Goal: Find specific fact: Find specific fact

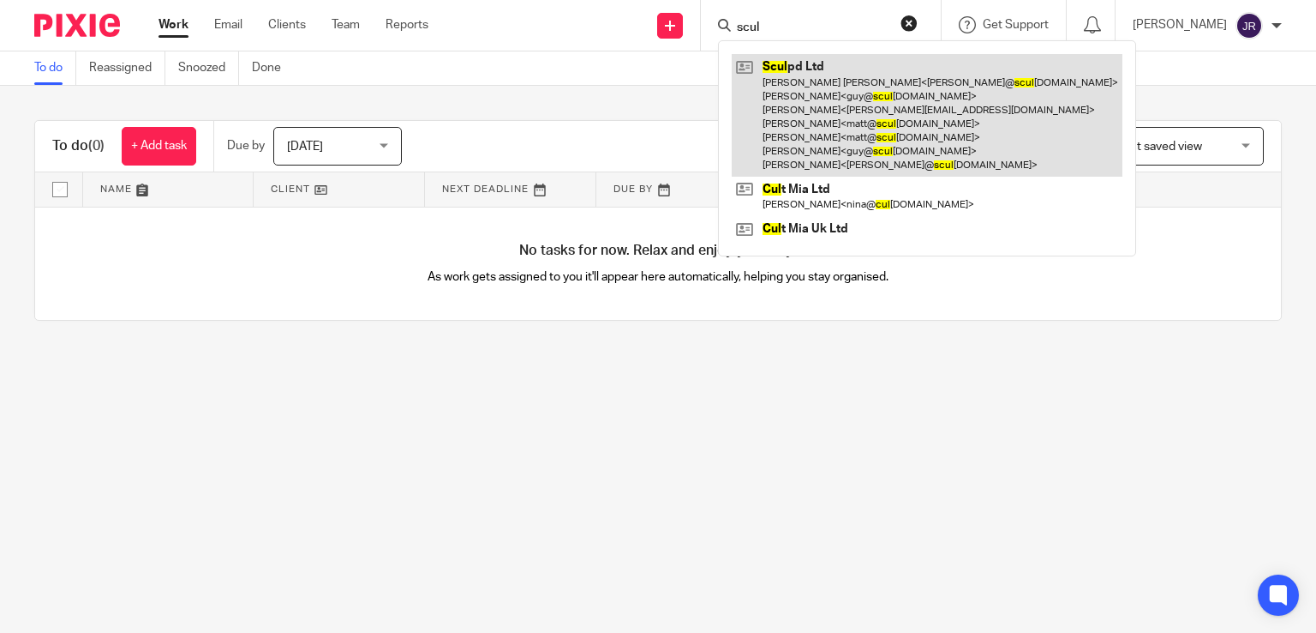
type input "scul"
click at [843, 86] on link at bounding box center [927, 115] width 391 height 123
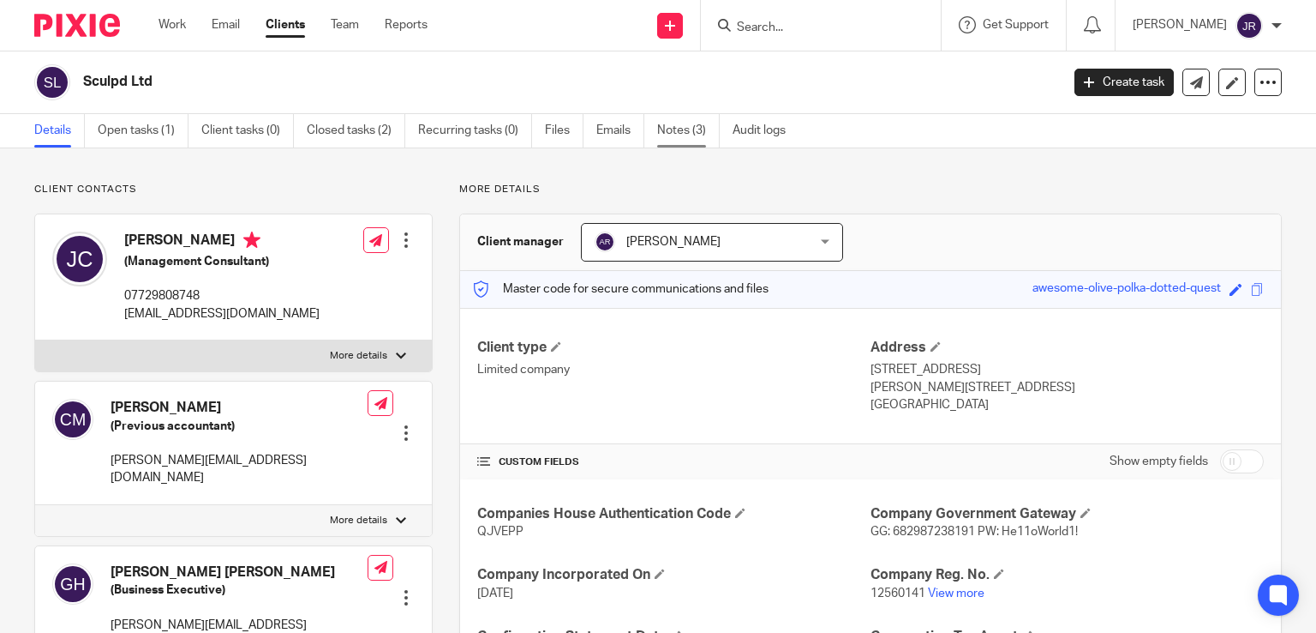
click at [686, 147] on link "Notes (3)" at bounding box center [688, 130] width 63 height 33
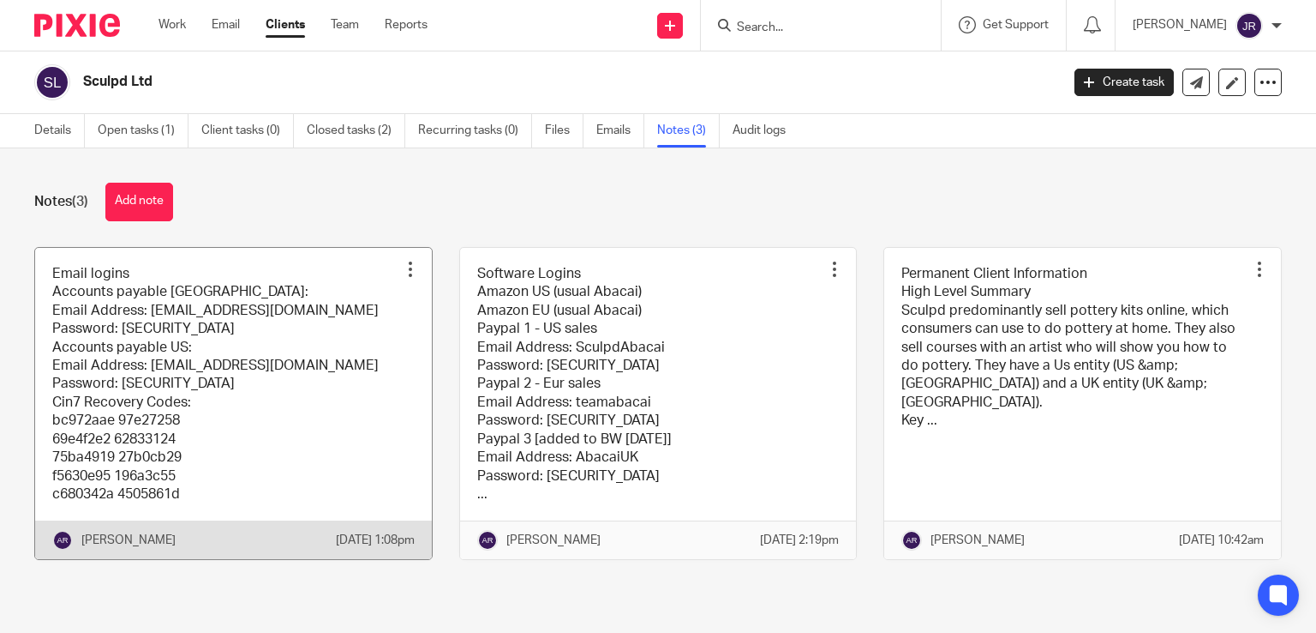
click at [300, 344] on link at bounding box center [233, 404] width 397 height 312
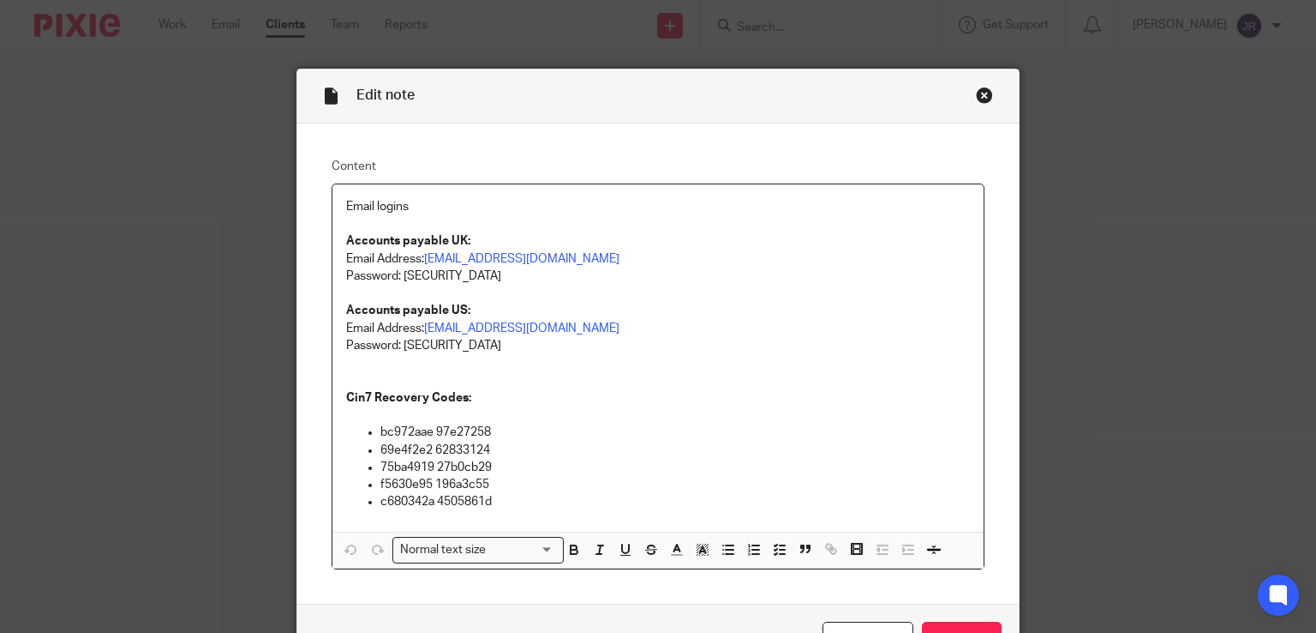
click at [977, 92] on div "Close this dialog window" at bounding box center [984, 95] width 17 height 17
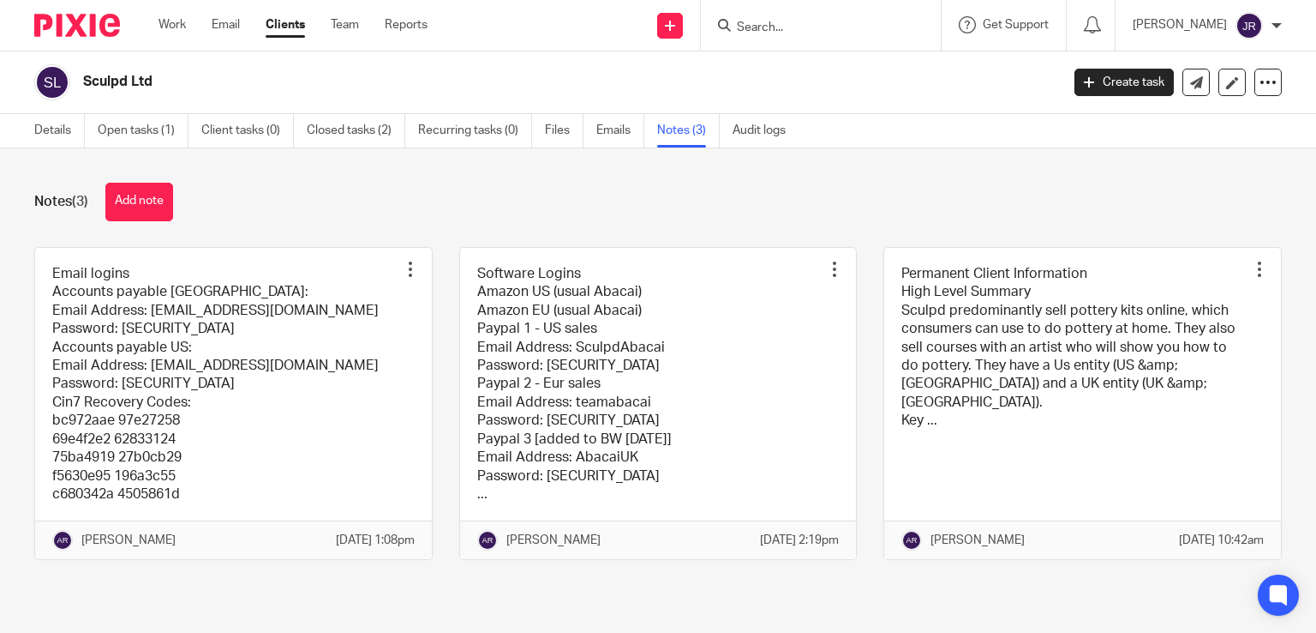
click at [590, 361] on link at bounding box center [658, 404] width 397 height 312
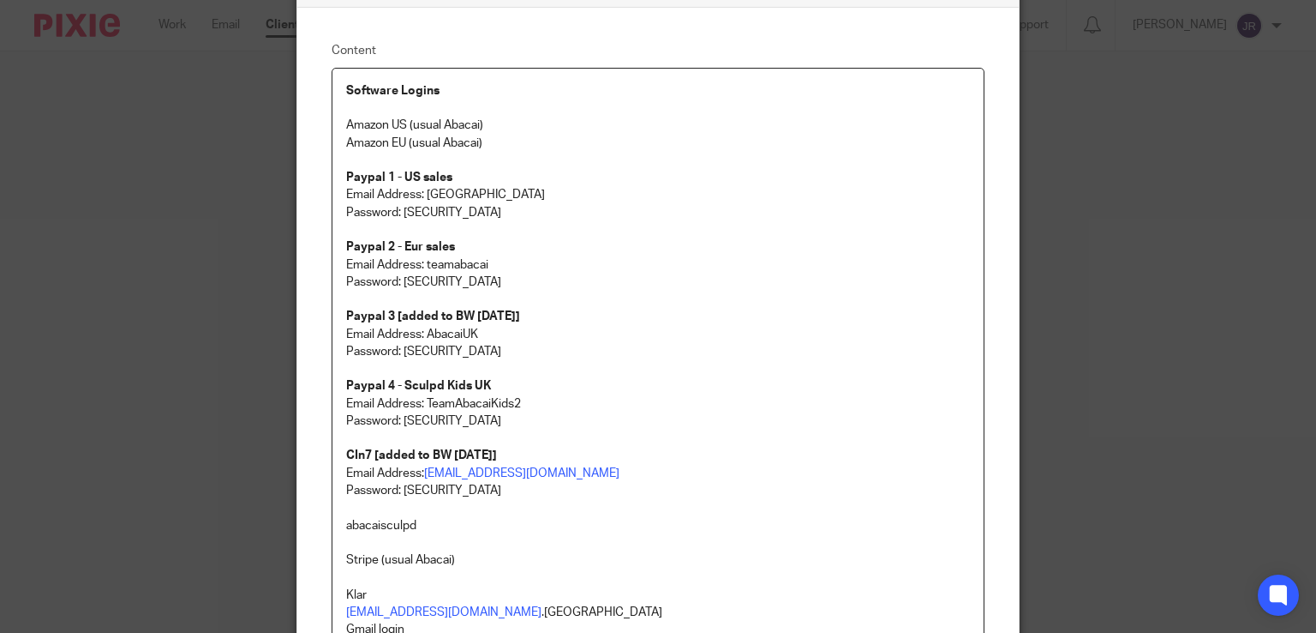
scroll to position [86, 0]
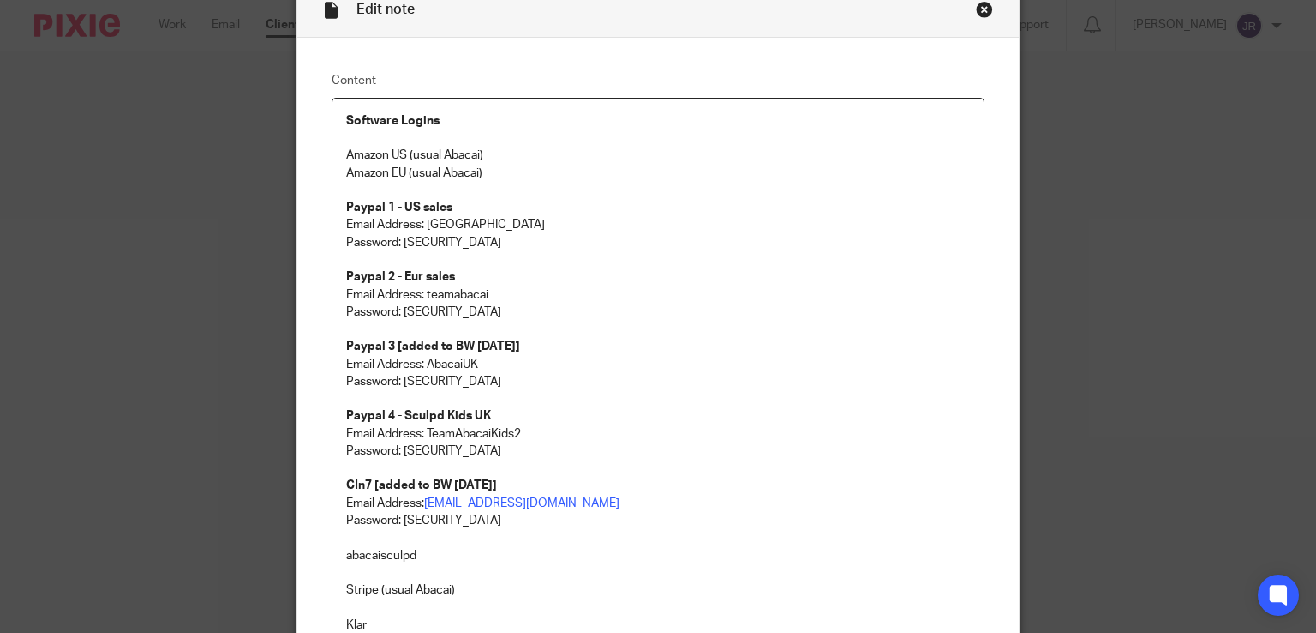
click at [976, 8] on div "Close this dialog window" at bounding box center [984, 9] width 17 height 17
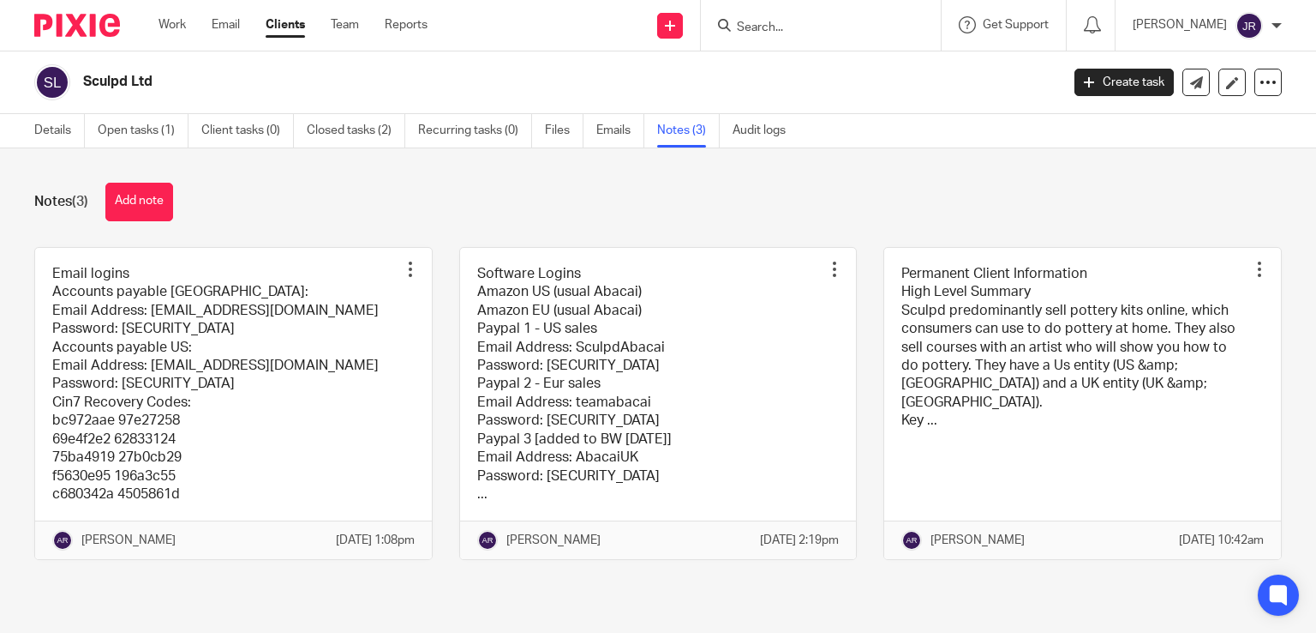
click at [757, 18] on form at bounding box center [826, 25] width 183 height 21
click at [766, 22] on input "Search" at bounding box center [812, 28] width 154 height 15
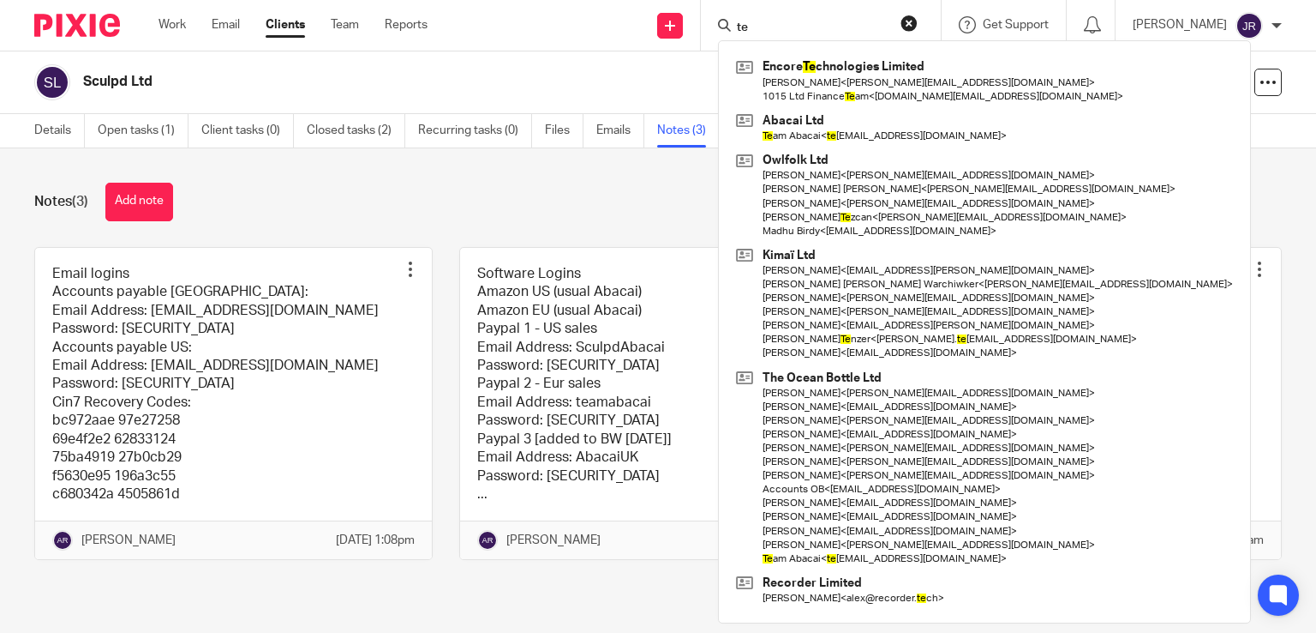
type input "t"
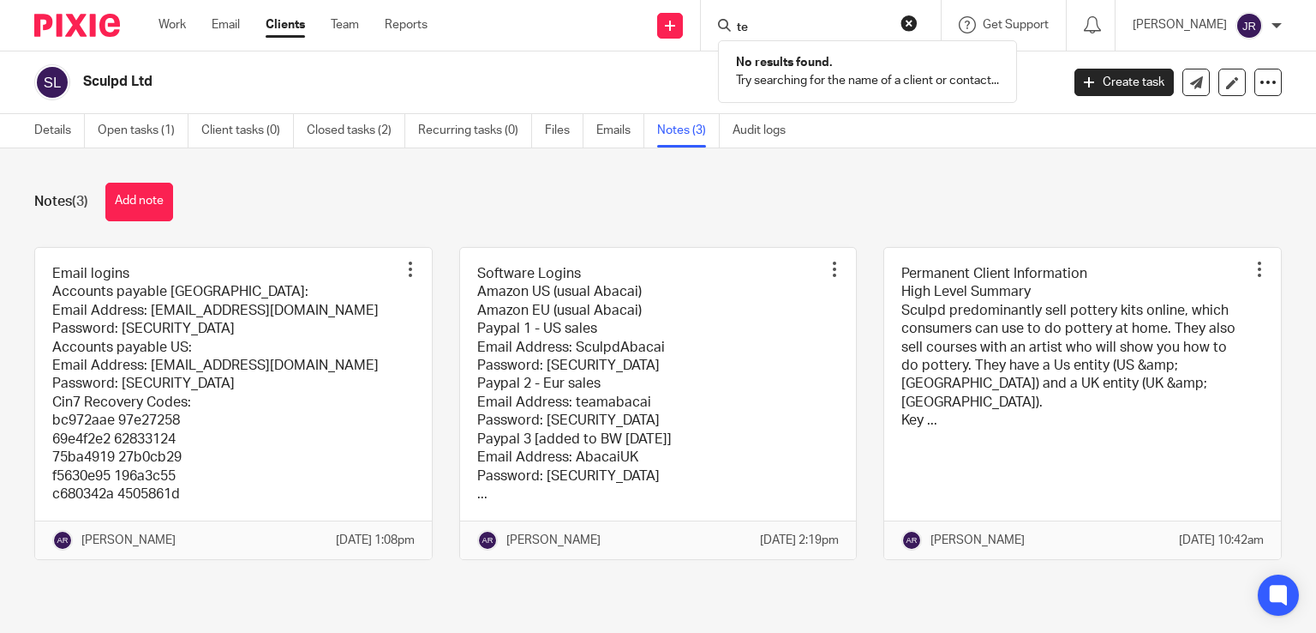
type input "t"
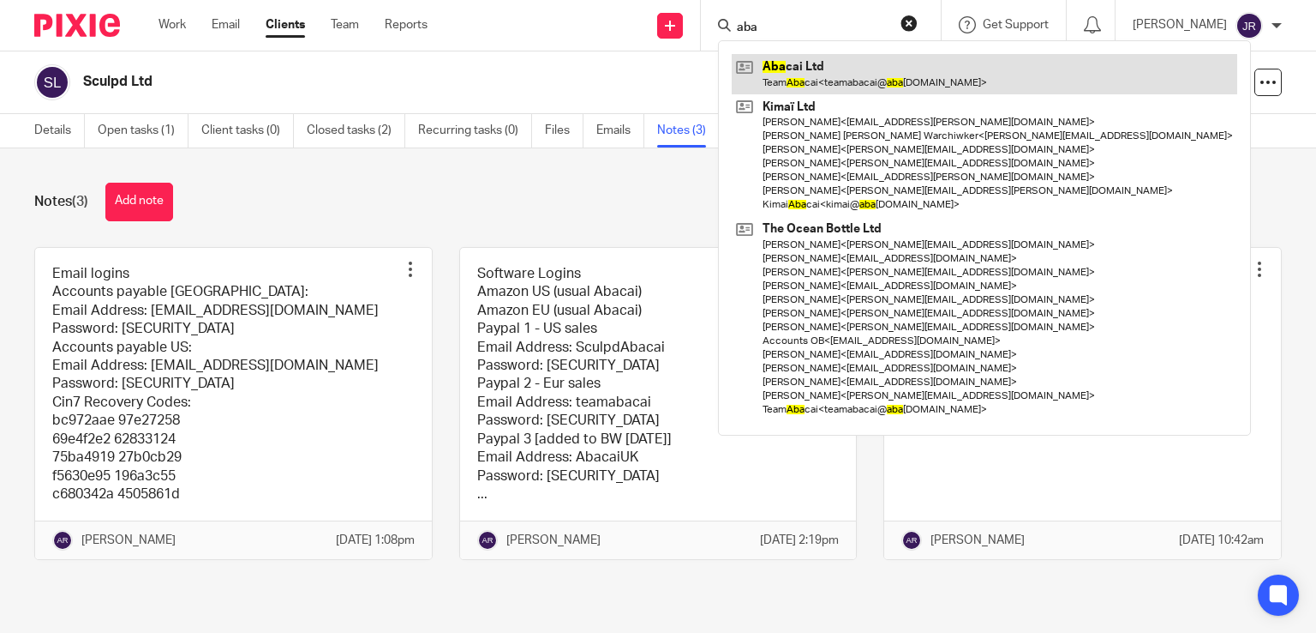
type input "aba"
click at [826, 66] on link at bounding box center [985, 73] width 506 height 39
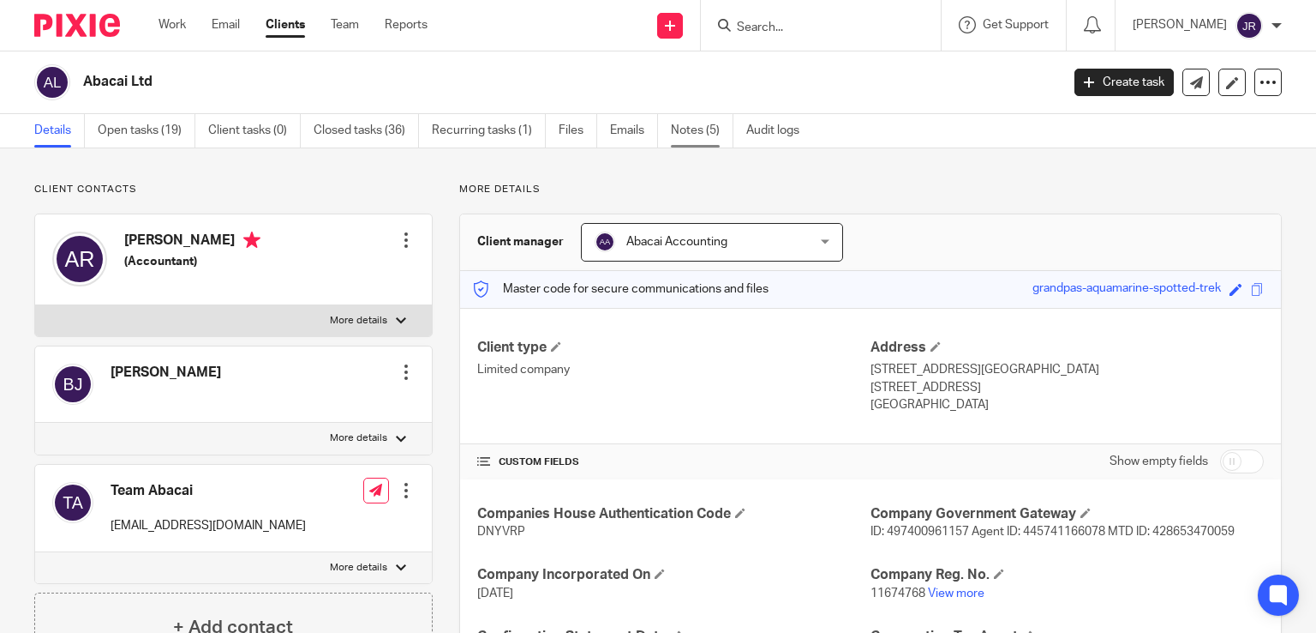
click at [706, 139] on link "Notes (5)" at bounding box center [702, 130] width 63 height 33
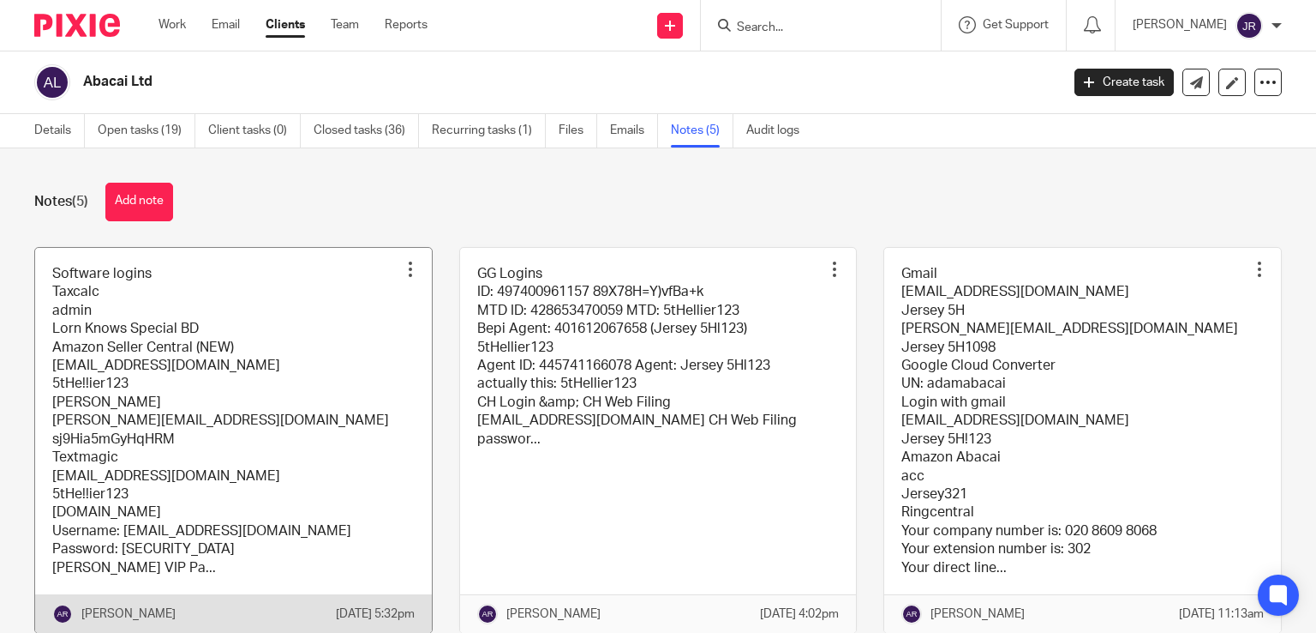
click at [250, 363] on link at bounding box center [233, 440] width 397 height 385
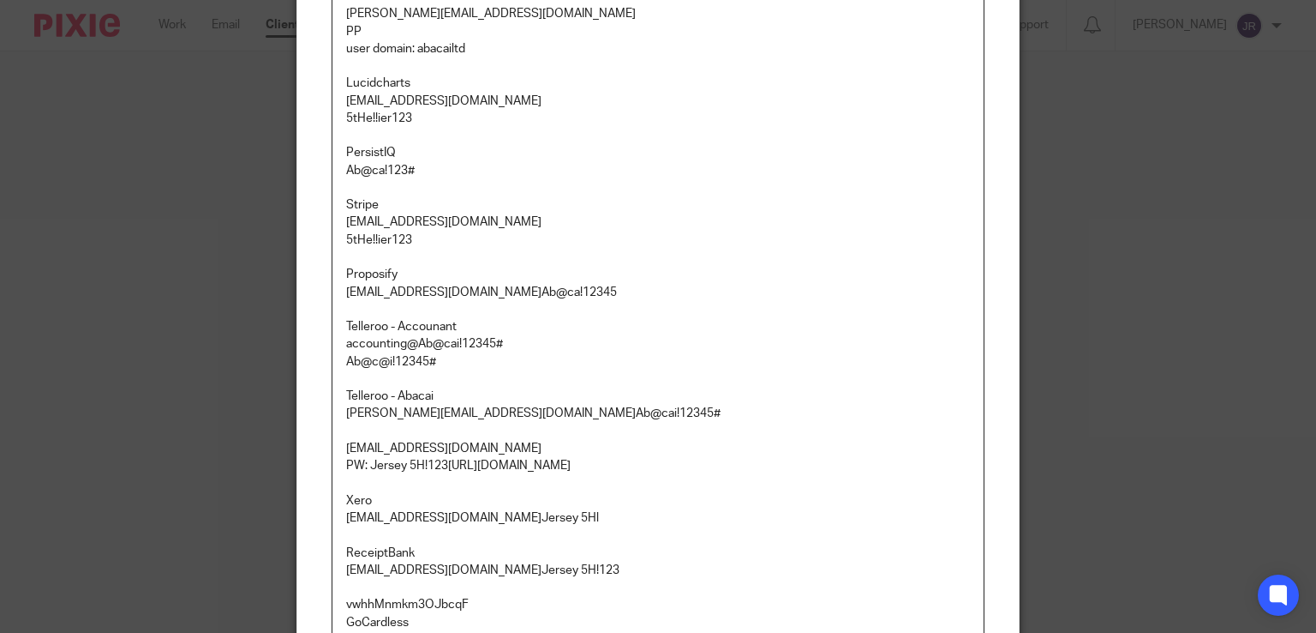
scroll to position [1286, 0]
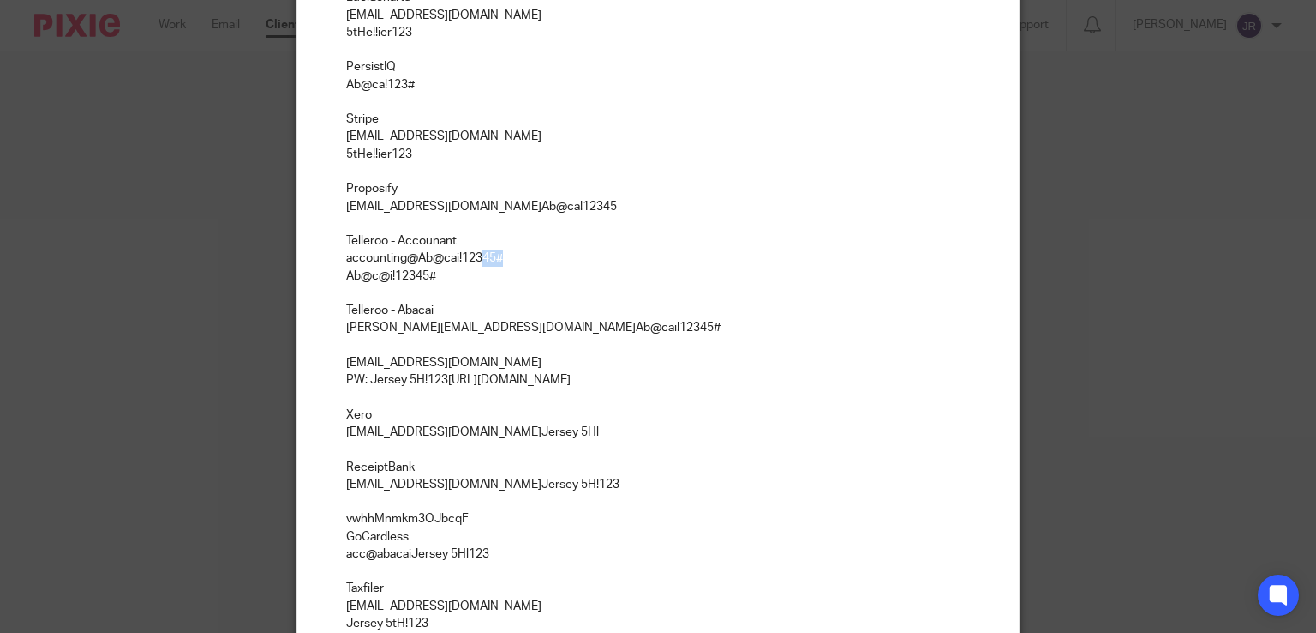
drag, startPoint x: 525, startPoint y: 252, endPoint x: 477, endPoint y: 252, distance: 48.0
click at [477, 252] on p "Telleroo - Accounant accounting@ Ab@cai!12345#" at bounding box center [658, 249] width 625 height 35
drag, startPoint x: 326, startPoint y: 255, endPoint x: 408, endPoint y: 255, distance: 82.3
copy p "accounting@"
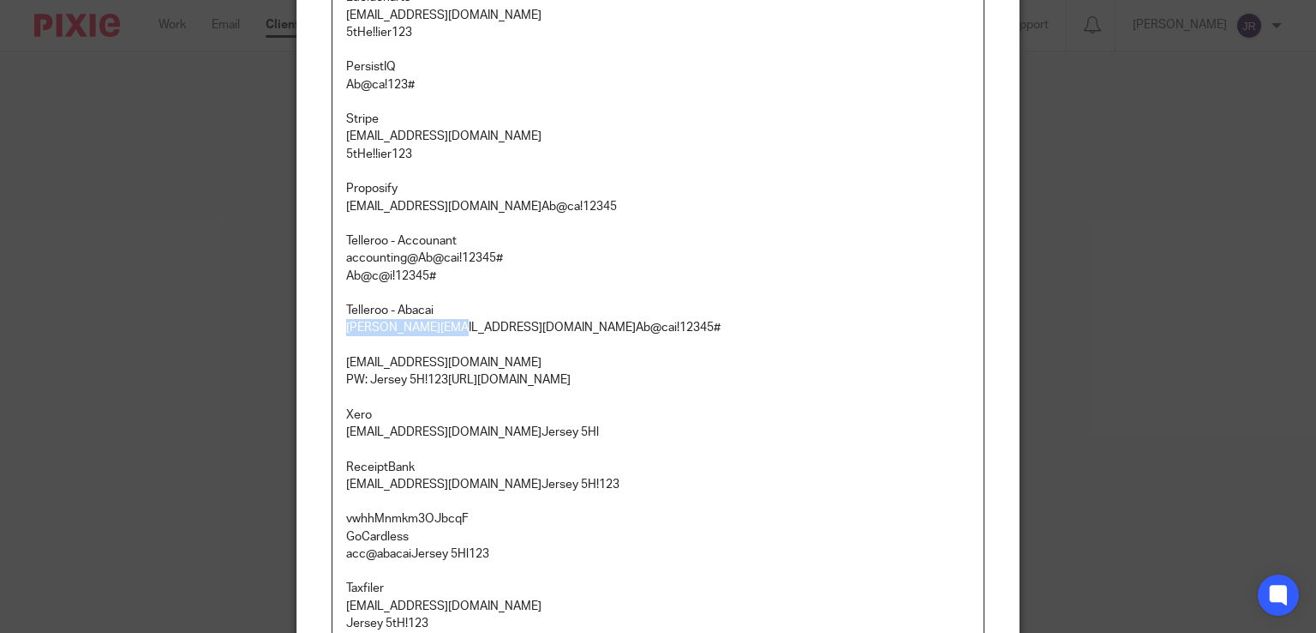
drag, startPoint x: 339, startPoint y: 325, endPoint x: 446, endPoint y: 327, distance: 107.1
click at [446, 327] on p "Telleroo - Abacai adam@abacai.co.uk Ab@cai!12345#" at bounding box center [658, 319] width 625 height 35
copy p "adam@abacai.co.uk"
drag, startPoint x: 549, startPoint y: 339, endPoint x: 450, endPoint y: 323, distance: 99.8
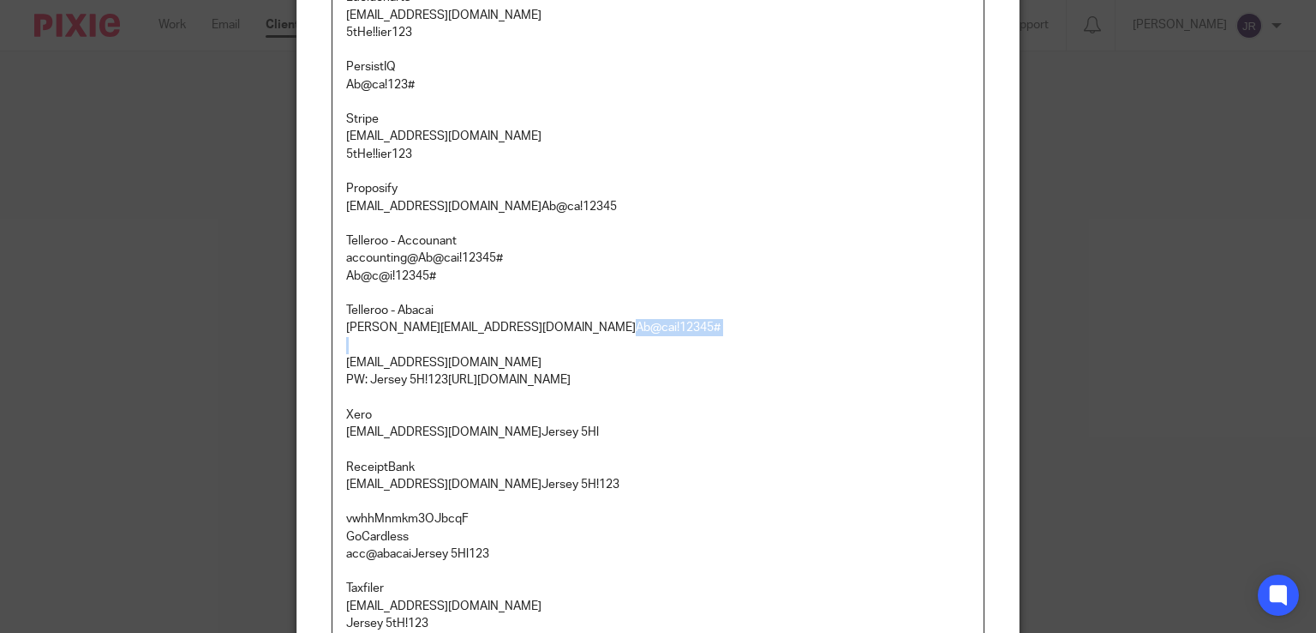
copy p "Ab@cai!12345#"
drag, startPoint x: 408, startPoint y: 259, endPoint x: 334, endPoint y: 250, distance: 74.2
copy p "accounting@"
click at [516, 255] on p "Telleroo - Accounant accounting@ Ab@cai!12345#" at bounding box center [658, 249] width 625 height 35
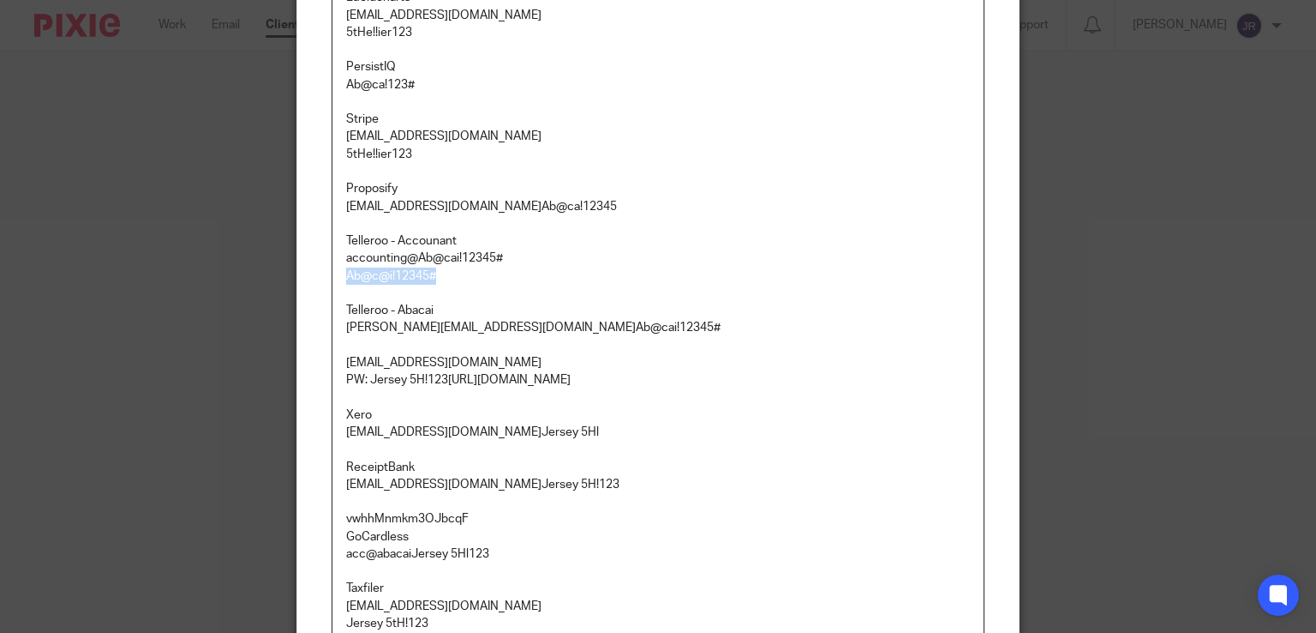
drag, startPoint x: 446, startPoint y: 279, endPoint x: 331, endPoint y: 273, distance: 115.1
copy p "Ab@c@i!12345#"
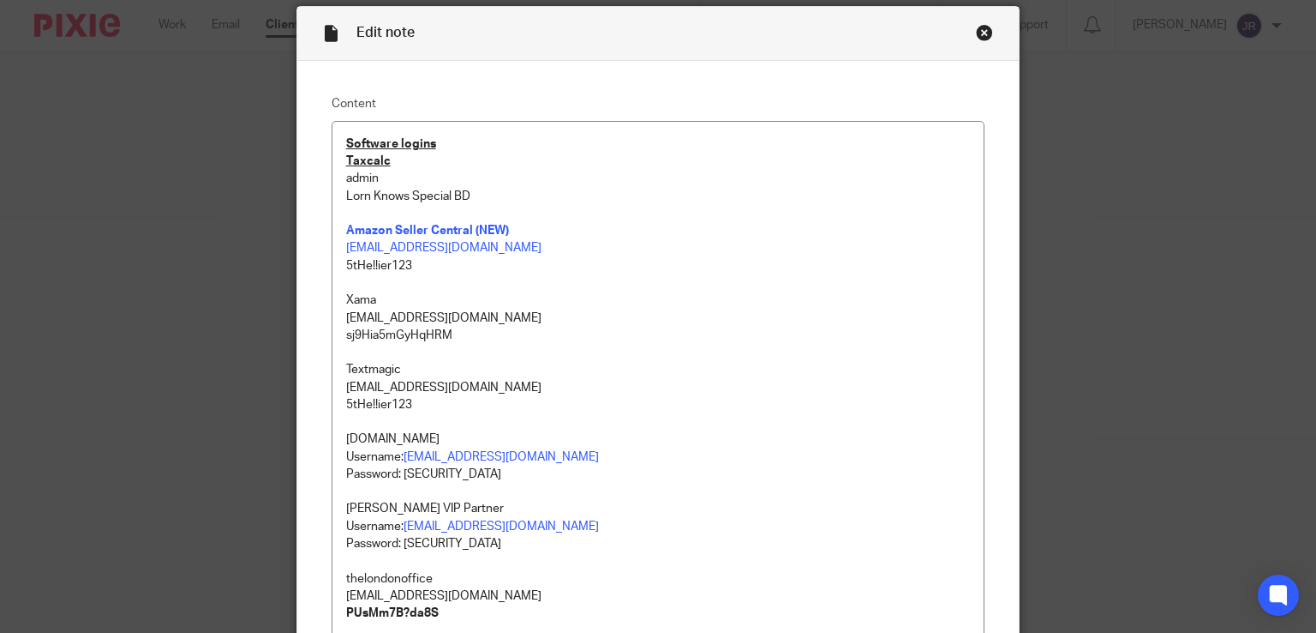
scroll to position [0, 0]
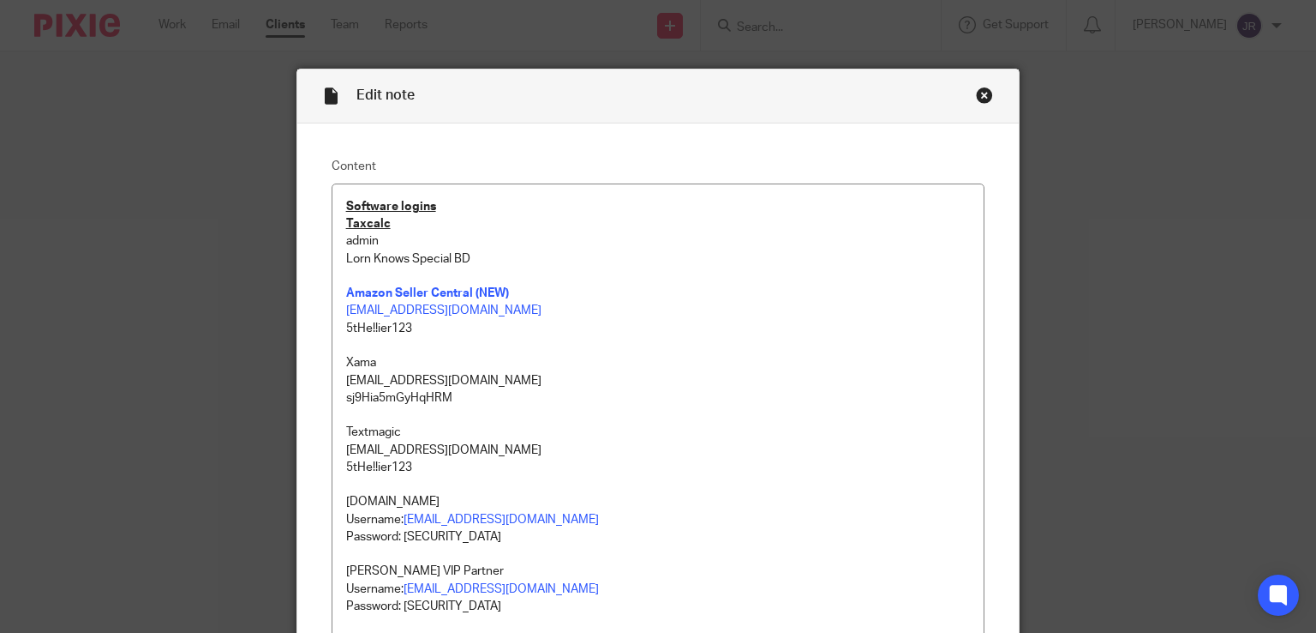
click at [977, 96] on div "Close this dialog window" at bounding box center [984, 95] width 17 height 17
